Goal: Task Accomplishment & Management: Use online tool/utility

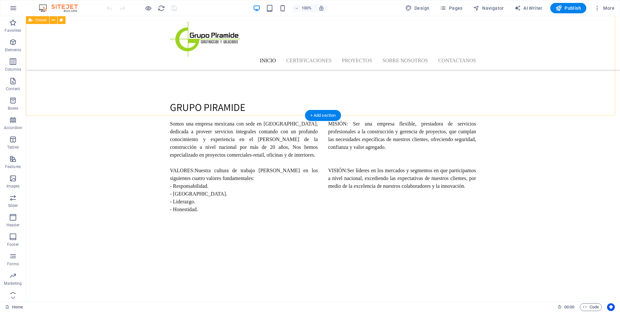
scroll to position [357, 0]
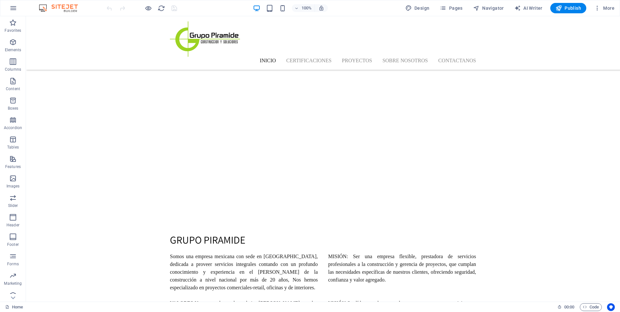
click at [152, 6] on div at bounding box center [141, 8] width 73 height 10
click at [149, 9] on icon "button" at bounding box center [148, 8] width 7 height 7
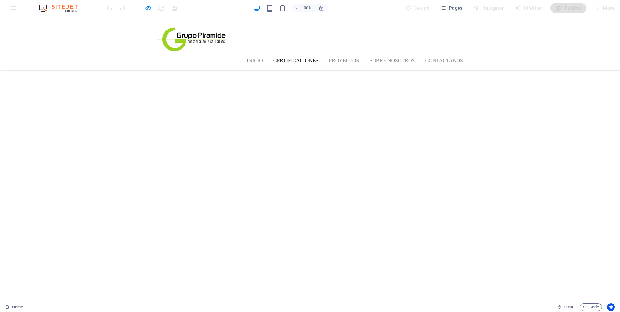
scroll to position [616, 0]
click at [146, 8] on icon "button" at bounding box center [148, 8] width 7 height 7
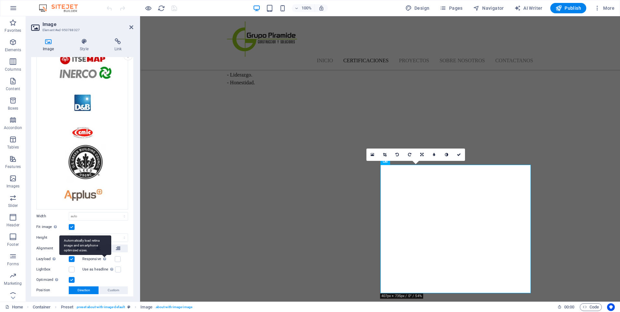
scroll to position [65, 0]
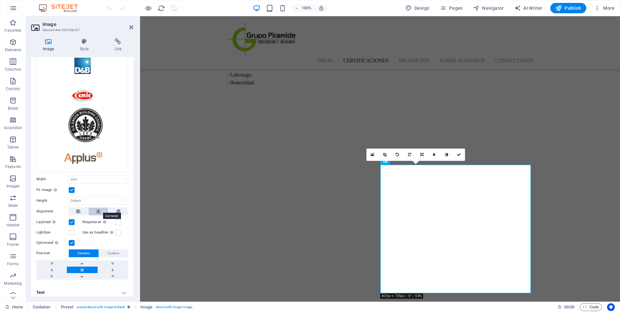
click at [98, 208] on icon at bounding box center [98, 212] width 5 height 8
click at [117, 209] on icon at bounding box center [118, 212] width 5 height 8
click at [84, 210] on button at bounding box center [78, 212] width 19 height 8
click at [101, 211] on button at bounding box center [98, 212] width 19 height 8
click at [96, 137] on div "Drag files here, click to choose files or select files from Files or our free s…" at bounding box center [82, 90] width 92 height 163
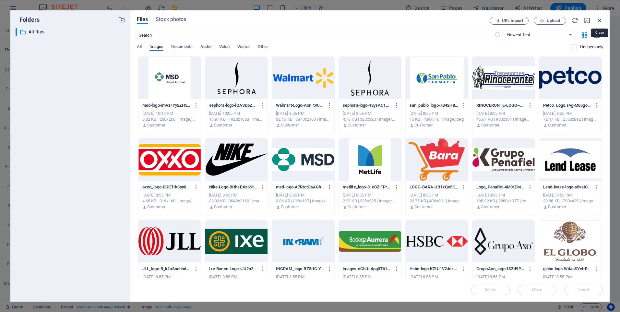
click at [600, 18] on icon "button" at bounding box center [599, 20] width 7 height 7
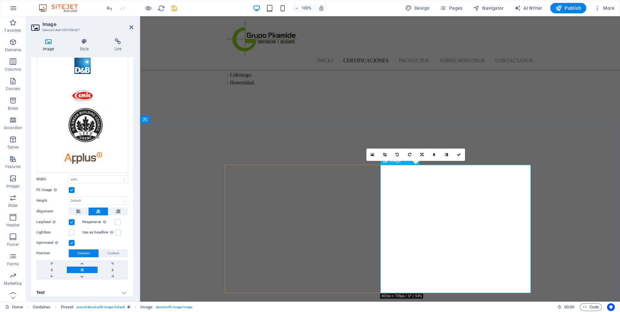
click at [77, 210] on icon at bounding box center [78, 212] width 5 height 8
click at [116, 209] on icon at bounding box center [118, 212] width 5 height 8
click at [116, 219] on label at bounding box center [118, 222] width 6 height 6
click at [0, 0] on input "Responsive Automatically load retina image and smartphone optimized sizes." at bounding box center [0, 0] width 0 height 0
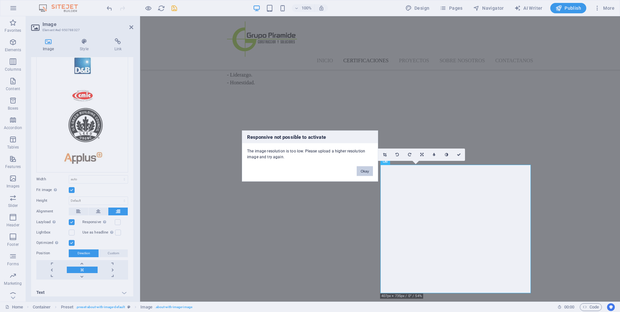
click at [358, 171] on button "Okay" at bounding box center [365, 171] width 16 height 10
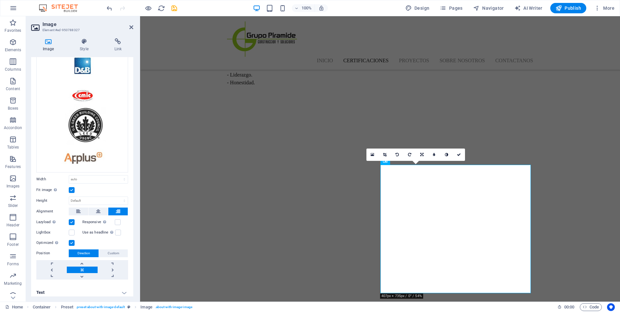
click at [74, 188] on label at bounding box center [72, 190] width 6 height 6
click at [0, 0] on input "Fit image Automatically fit image to a fixed width and height" at bounding box center [0, 0] width 0 height 0
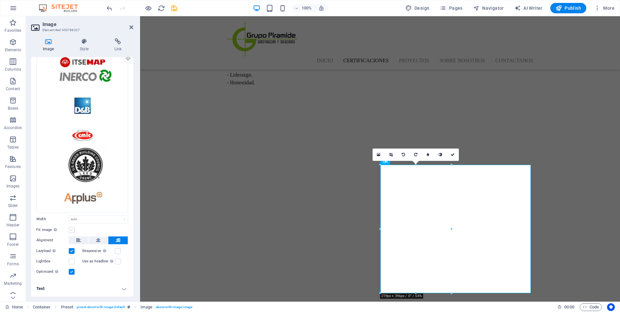
scroll to position [23, 0]
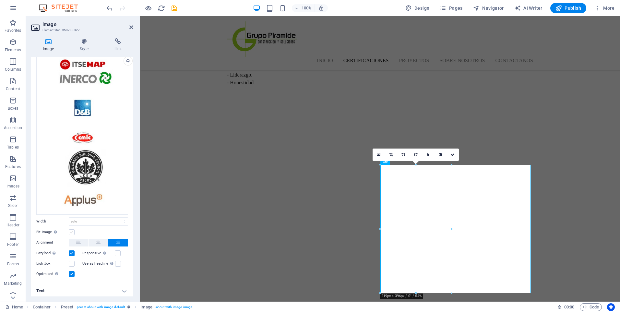
click at [72, 231] on label at bounding box center [72, 232] width 6 height 6
click at [0, 0] on input "Fit image Automatically fit image to a fixed width and height" at bounding box center [0, 0] width 0 height 0
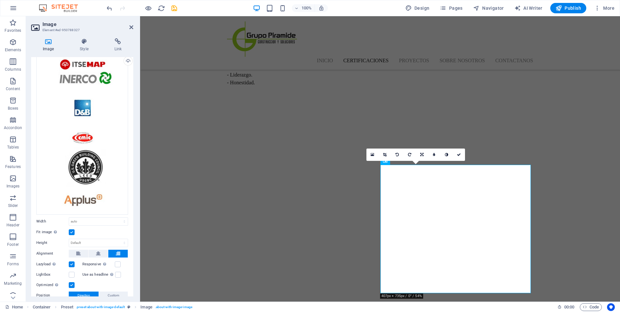
scroll to position [65, 0]
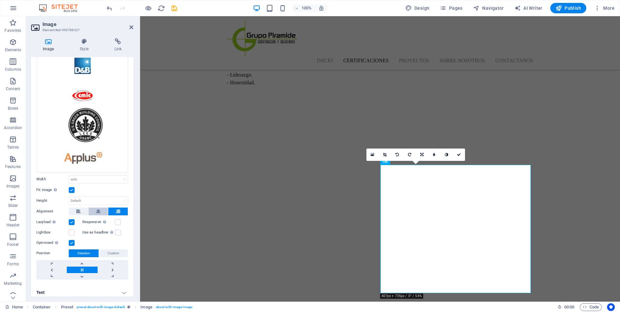
click at [100, 209] on icon at bounding box center [98, 212] width 5 height 8
click at [462, 153] on link at bounding box center [459, 154] width 12 height 12
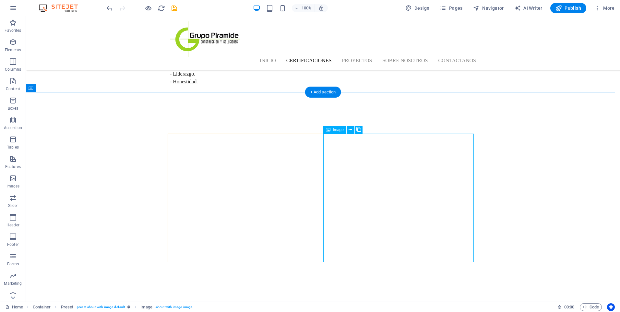
scroll to position [616, 0]
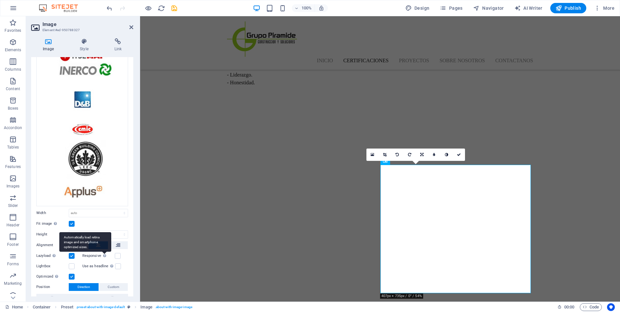
scroll to position [65, 0]
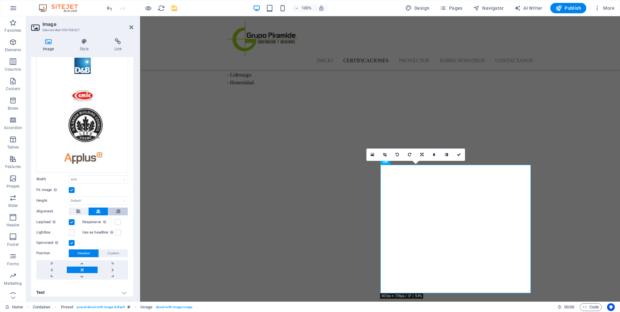
click at [113, 210] on button at bounding box center [117, 212] width 19 height 8
click at [464, 153] on link at bounding box center [459, 154] width 12 height 12
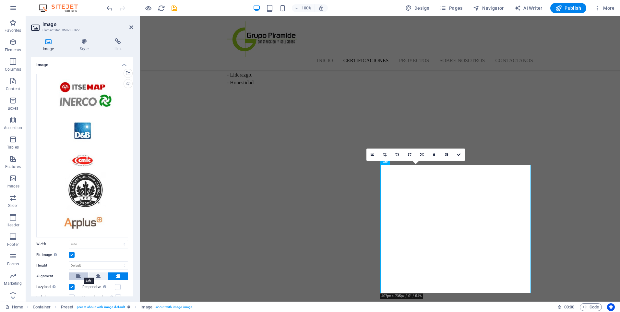
click at [83, 275] on button at bounding box center [78, 276] width 19 height 8
click at [463, 153] on link at bounding box center [459, 154] width 12 height 12
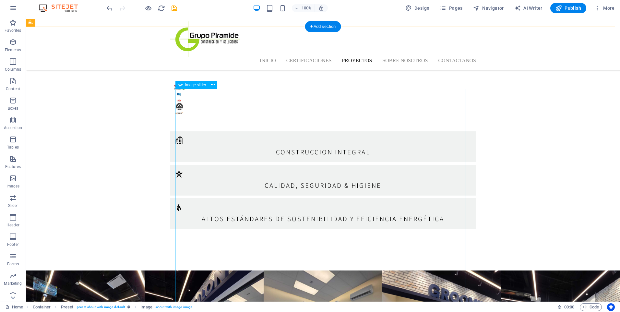
scroll to position [1556, 0]
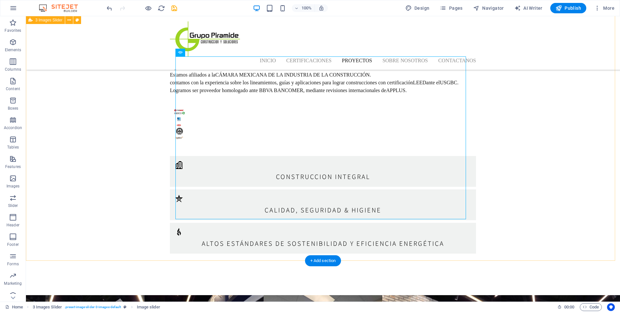
scroll to position [1491, 0]
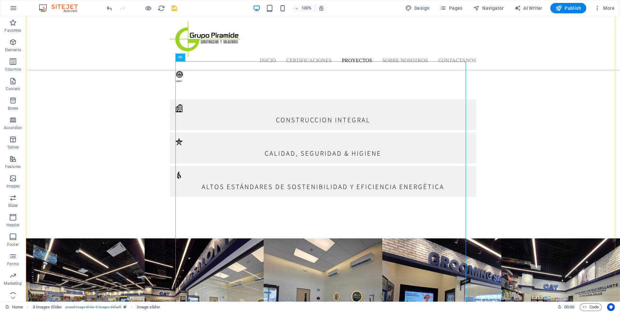
scroll to position [1556, 0]
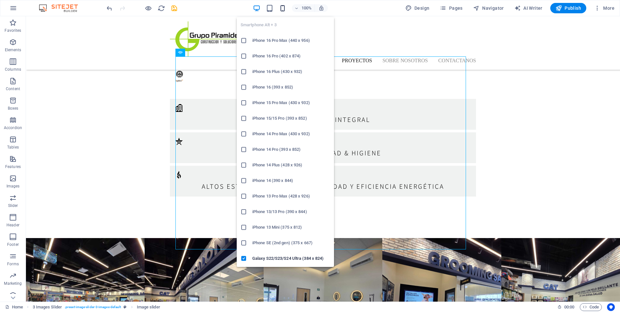
click at [284, 9] on icon "button" at bounding box center [282, 8] width 7 height 7
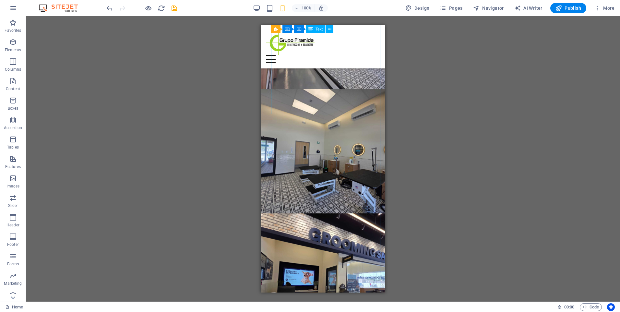
scroll to position [2561, 0]
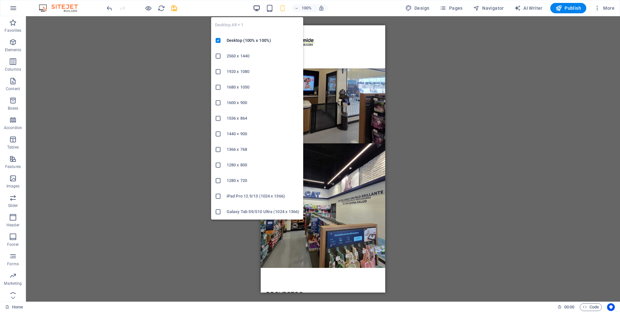
click at [257, 9] on icon "button" at bounding box center [256, 8] width 7 height 7
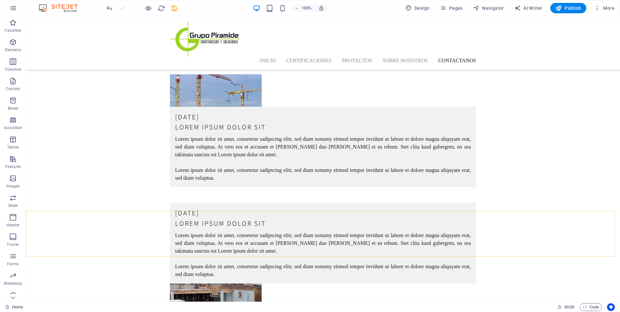
scroll to position [1803, 0]
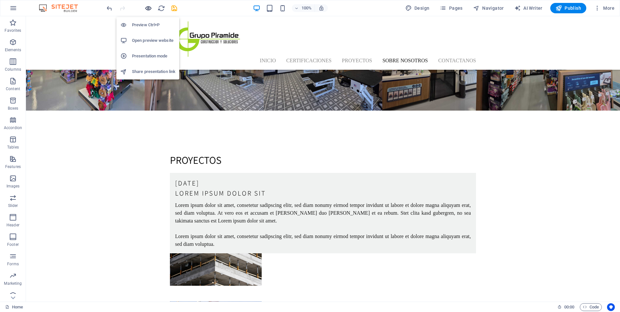
click at [148, 7] on icon "button" at bounding box center [148, 8] width 7 height 7
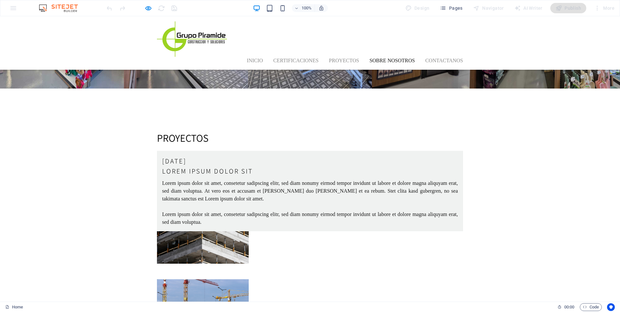
scroll to position [1478, 0]
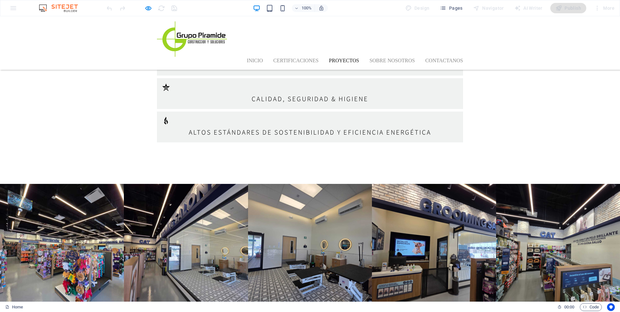
scroll to position [1608, 0]
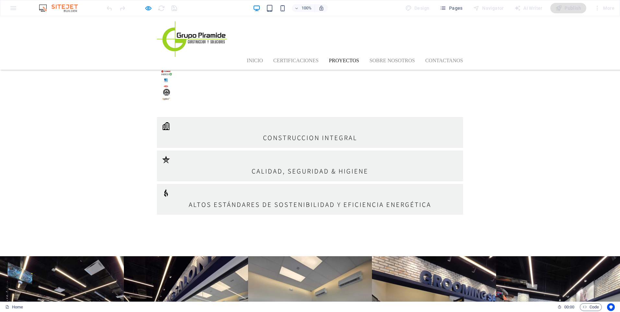
scroll to position [1480, 0]
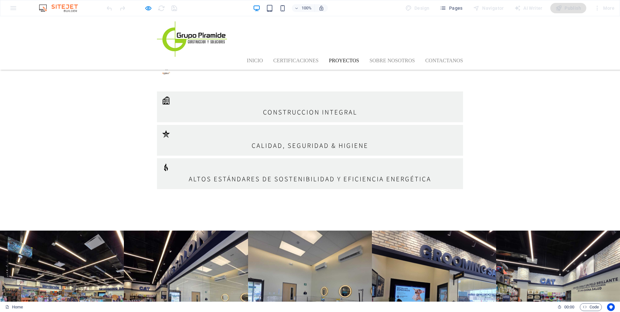
scroll to position [1545, 0]
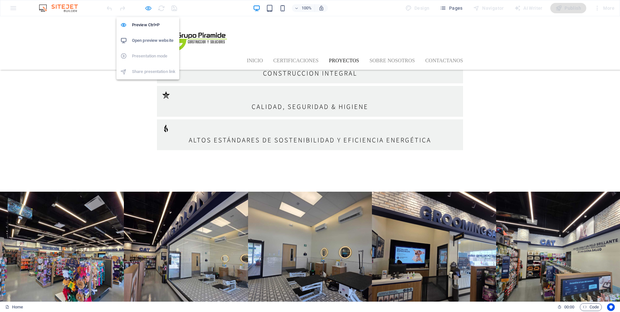
click at [147, 6] on icon "button" at bounding box center [148, 8] width 7 height 7
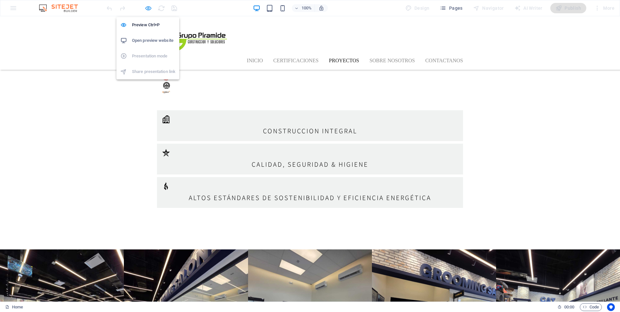
scroll to position [1548, 0]
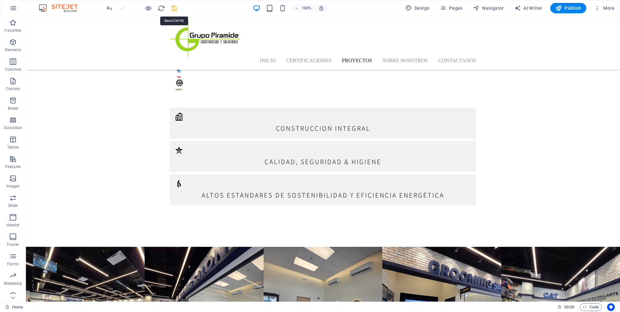
click at [176, 10] on icon "save" at bounding box center [174, 8] width 7 height 7
checkbox input "false"
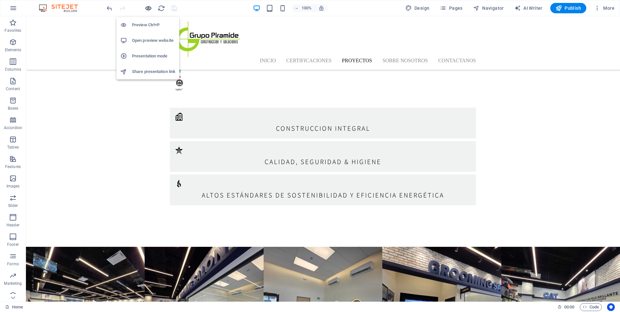
click at [151, 10] on icon "button" at bounding box center [148, 8] width 7 height 7
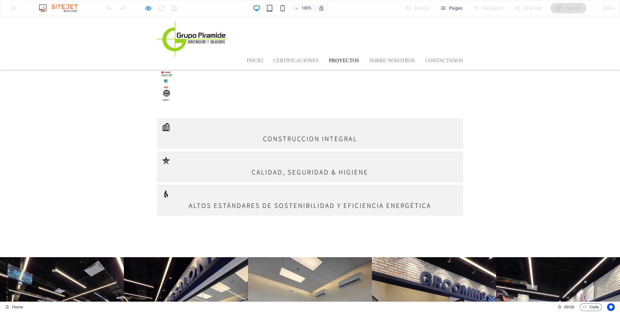
scroll to position [1480, 0]
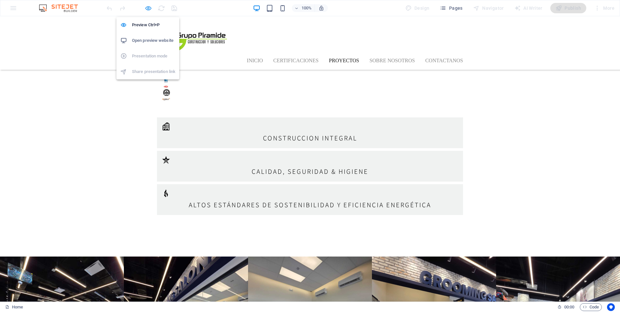
click at [149, 8] on icon "button" at bounding box center [148, 8] width 7 height 7
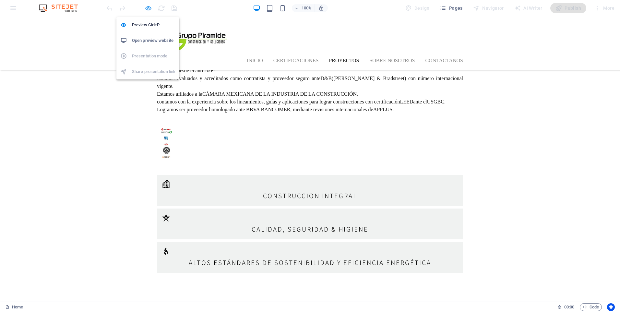
scroll to position [1483, 0]
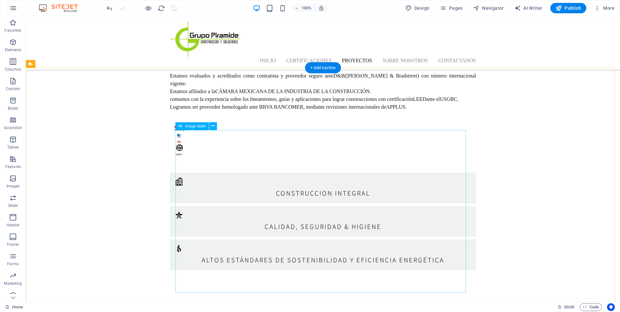
select select "ms"
select select "s"
select select "progressive"
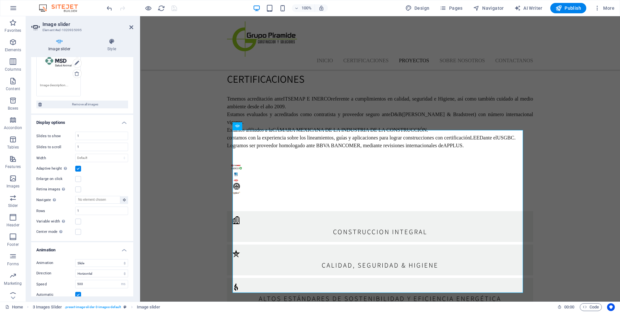
scroll to position [1034, 0]
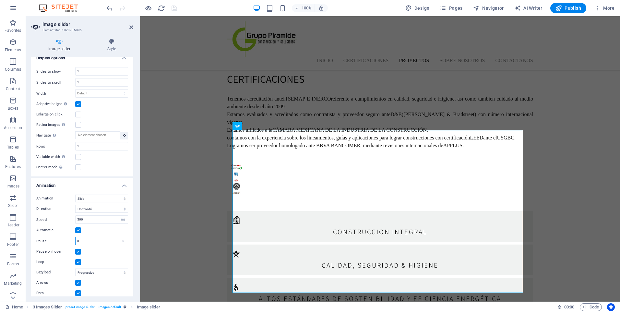
click at [98, 238] on input "5" at bounding box center [102, 241] width 52 height 8
type input "2"
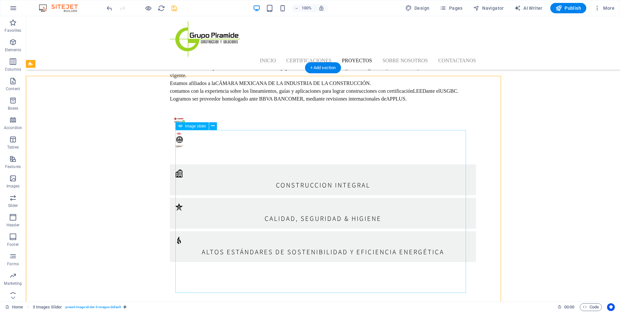
scroll to position [1483, 0]
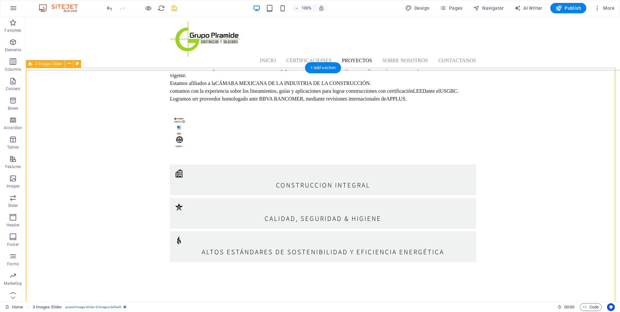
select select "region"
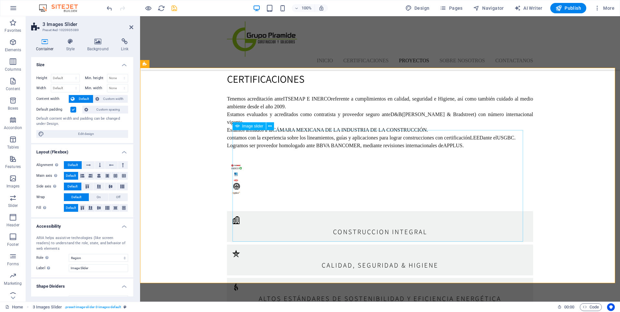
select select "ms"
select select "s"
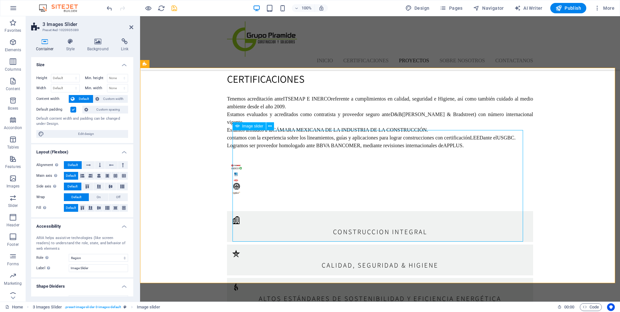
select select "progressive"
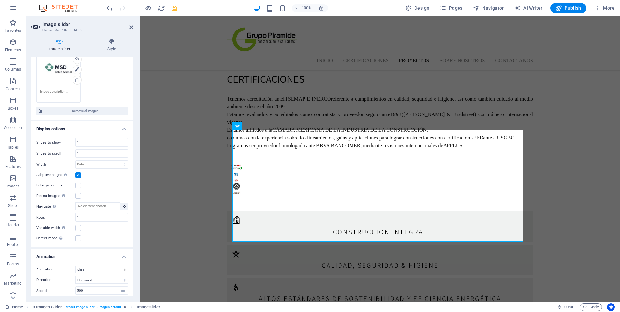
scroll to position [1034, 0]
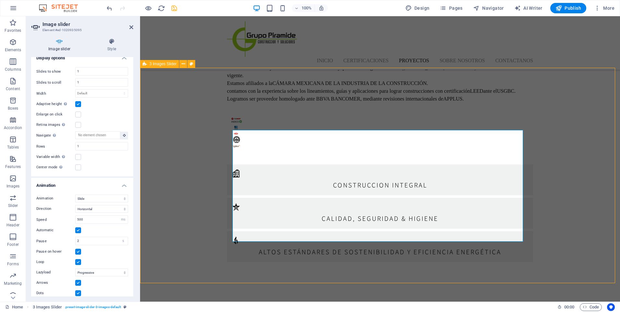
scroll to position [1483, 0]
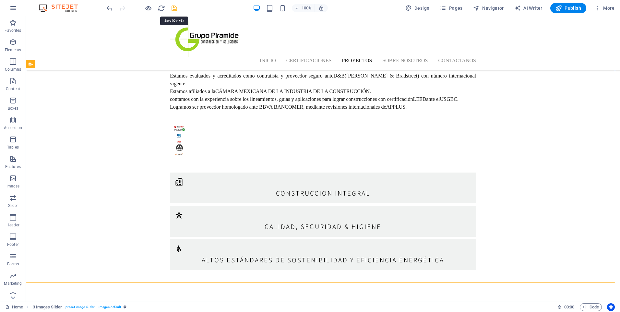
click at [175, 9] on icon "save" at bounding box center [174, 8] width 7 height 7
checkbox input "false"
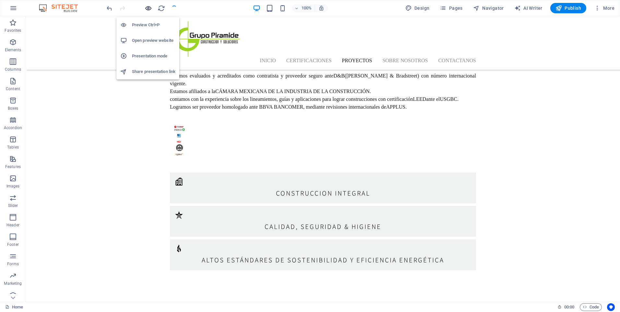
click at [151, 8] on icon "button" at bounding box center [148, 8] width 7 height 7
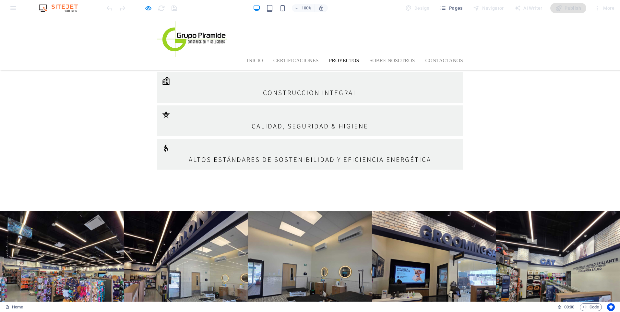
scroll to position [1526, 0]
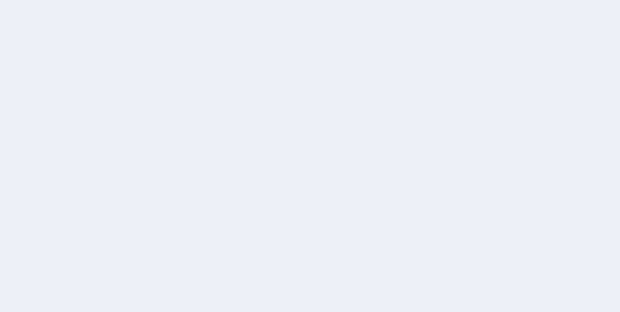
drag, startPoint x: 0, startPoint y: 0, endPoint x: 355, endPoint y: 172, distance: 394.7
click at [355, 172] on div at bounding box center [310, 156] width 620 height 312
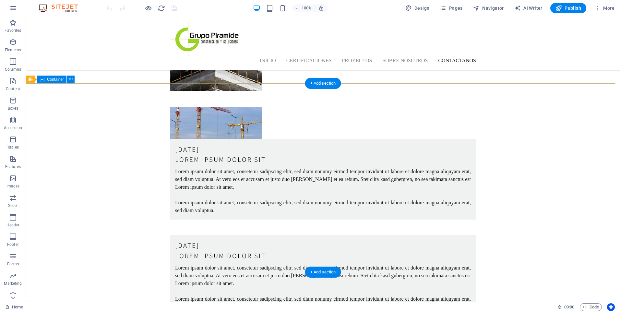
scroll to position [2198, 0]
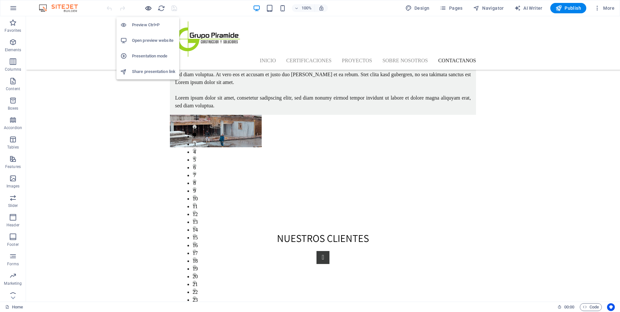
click at [150, 7] on icon "button" at bounding box center [148, 8] width 7 height 7
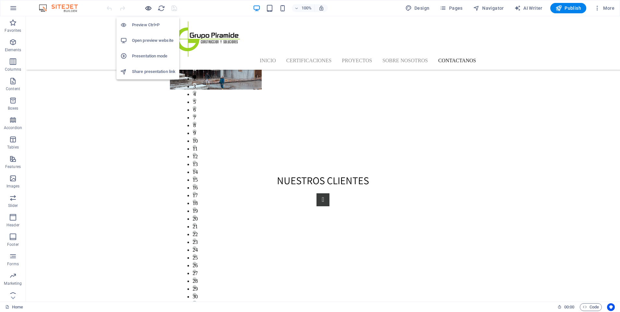
scroll to position [2180, 0]
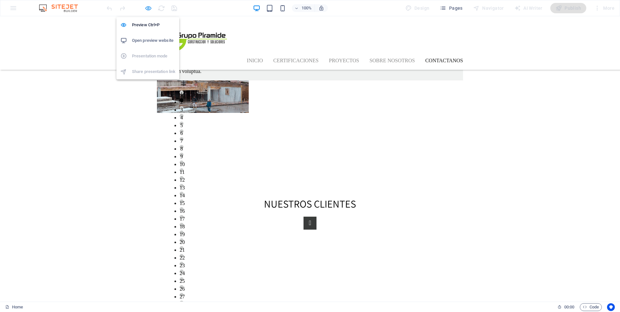
click at [145, 8] on icon "button" at bounding box center [148, 8] width 7 height 7
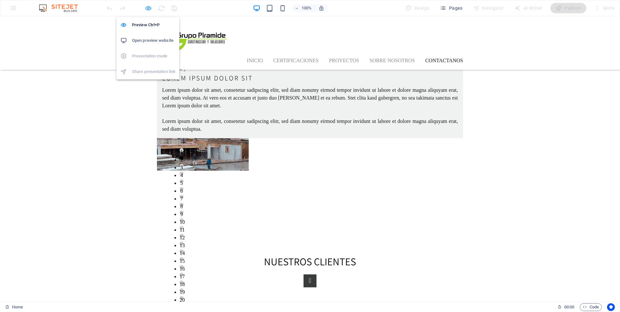
scroll to position [2198, 0]
